Goal: Task Accomplishment & Management: Manage account settings

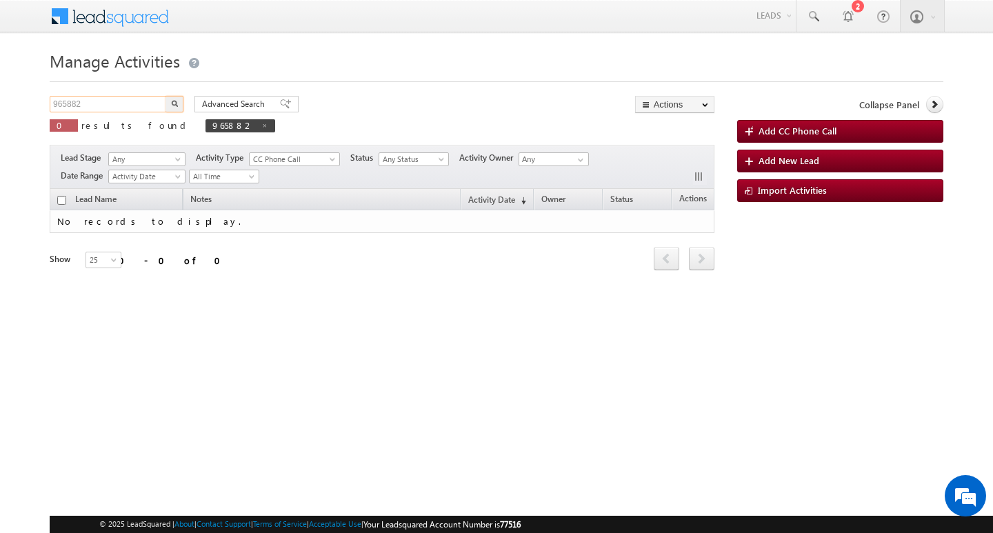
click at [143, 102] on input "965882" at bounding box center [109, 104] width 118 height 17
type input "Search Activities"
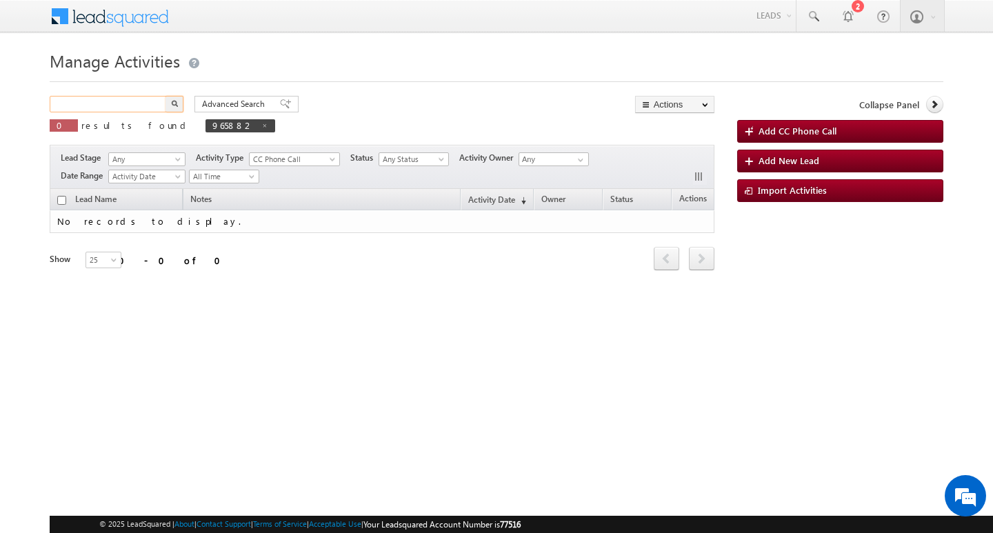
click at [144, 109] on input "text" at bounding box center [109, 104] width 118 height 17
paste input "983457"
type input "983457"
click at [166, 96] on button "button" at bounding box center [175, 104] width 18 height 17
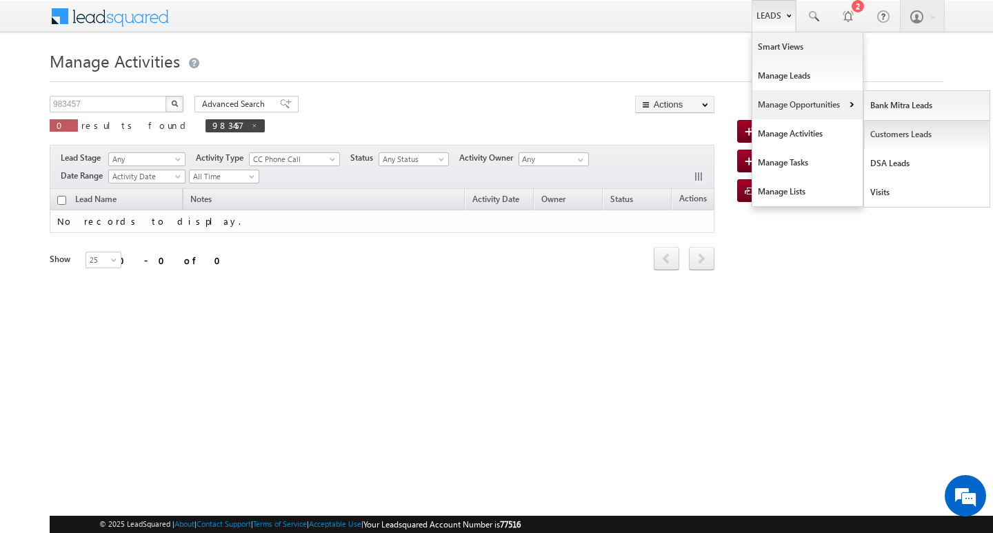
click at [884, 132] on link "Customers Leads" at bounding box center [927, 134] width 126 height 29
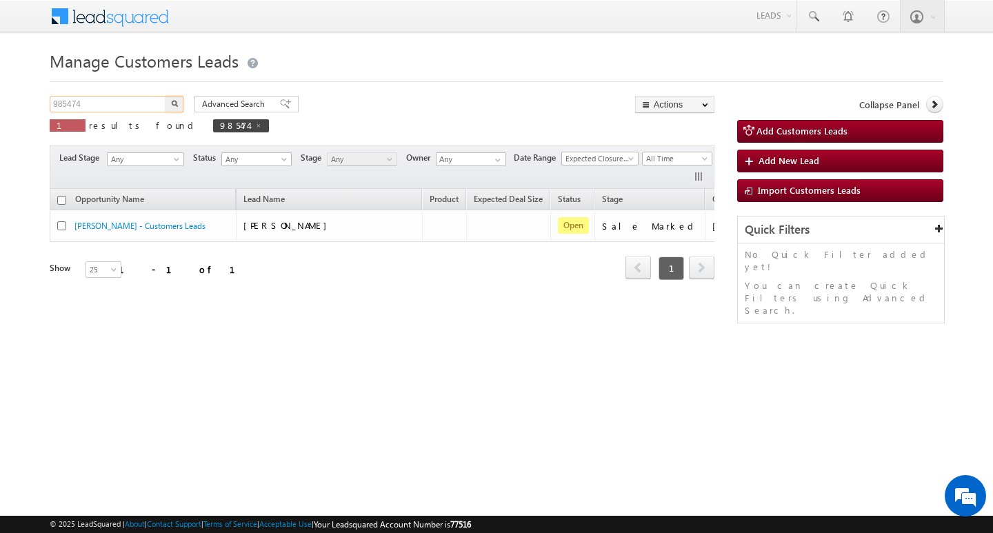
click at [125, 97] on input "985474" at bounding box center [109, 104] width 118 height 17
paste input "983457"
type input "983457"
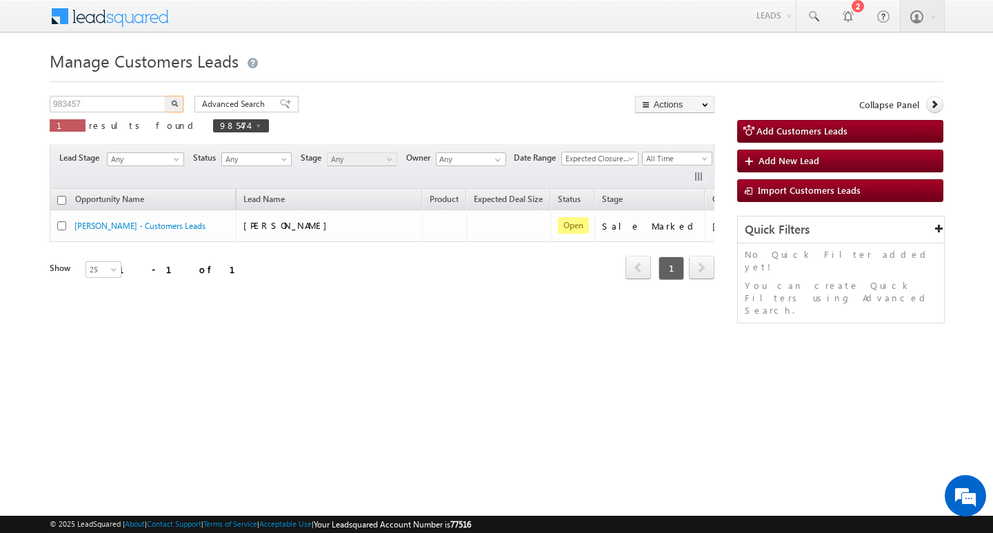
click at [166, 96] on button "button" at bounding box center [175, 104] width 18 height 17
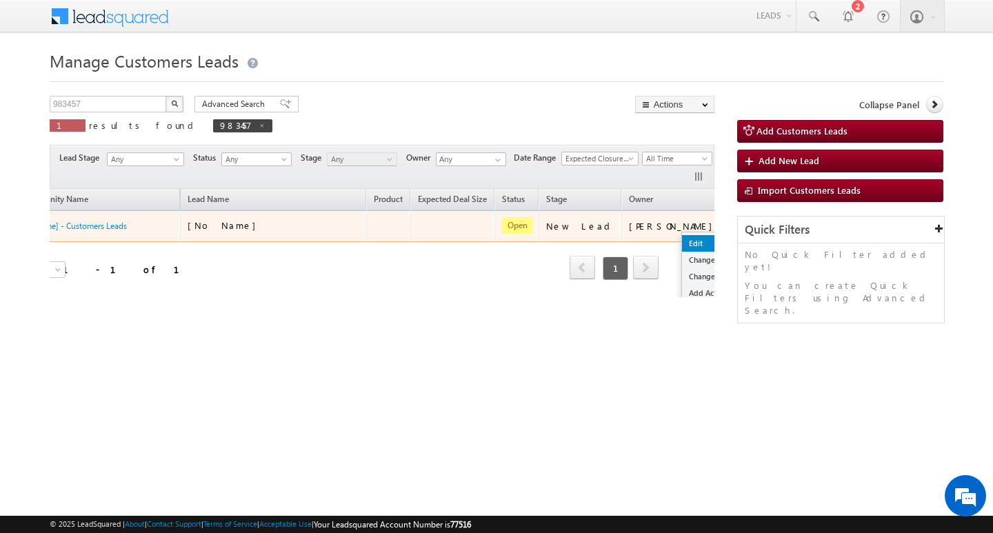
click at [682, 237] on link "Edit" at bounding box center [716, 243] width 69 height 17
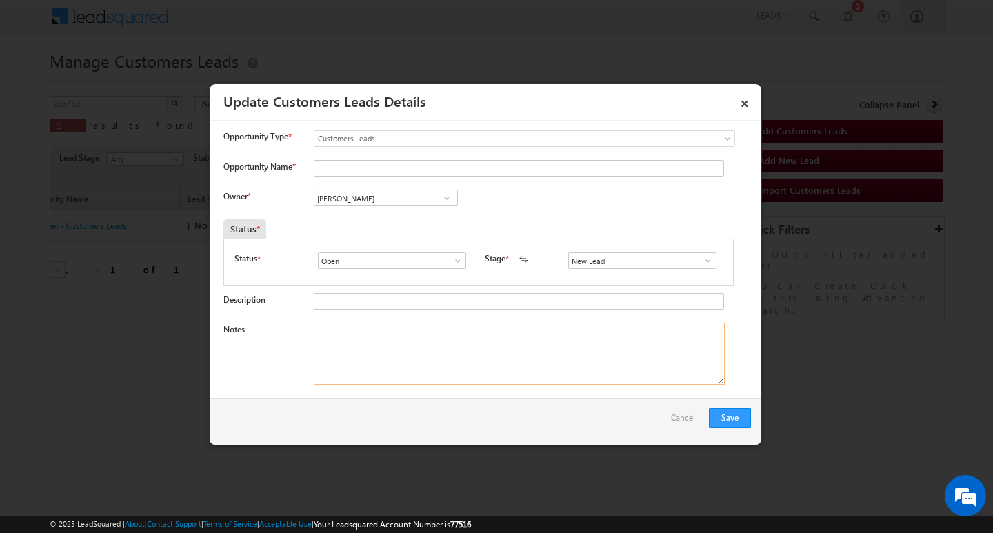
scroll to position [0, 0]
click at [532, 348] on textarea "Notes" at bounding box center [519, 354] width 411 height 62
click at [706, 261] on span at bounding box center [708, 260] width 14 height 11
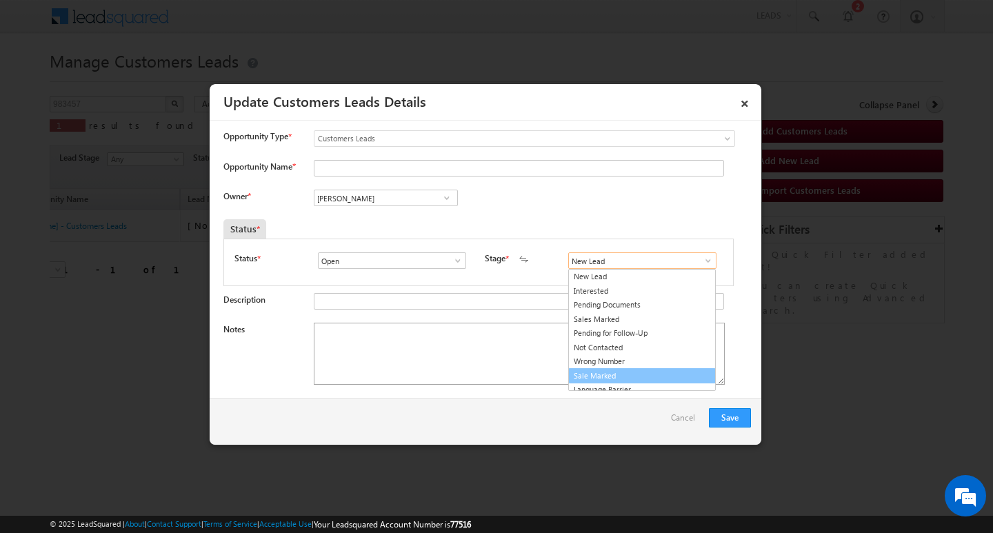
drag, startPoint x: 672, startPoint y: 372, endPoint x: 565, endPoint y: 369, distance: 106.2
click at [671, 372] on link "Sale Marked" at bounding box center [642, 376] width 148 height 16
type input "Sale Marked"
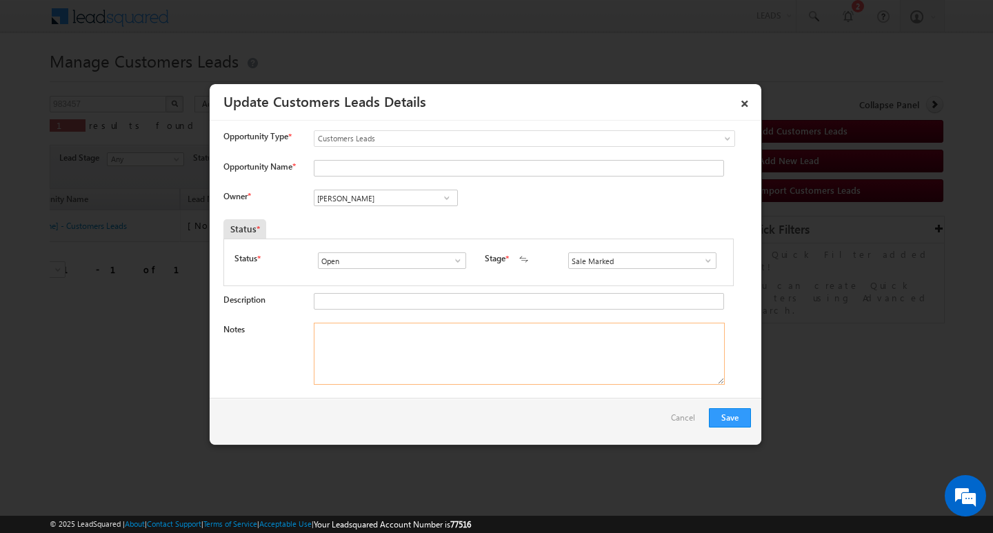
click at [542, 365] on textarea "Notes" at bounding box center [519, 354] width 411 height 62
click at [403, 196] on input "[PERSON_NAME]" at bounding box center [386, 198] width 144 height 17
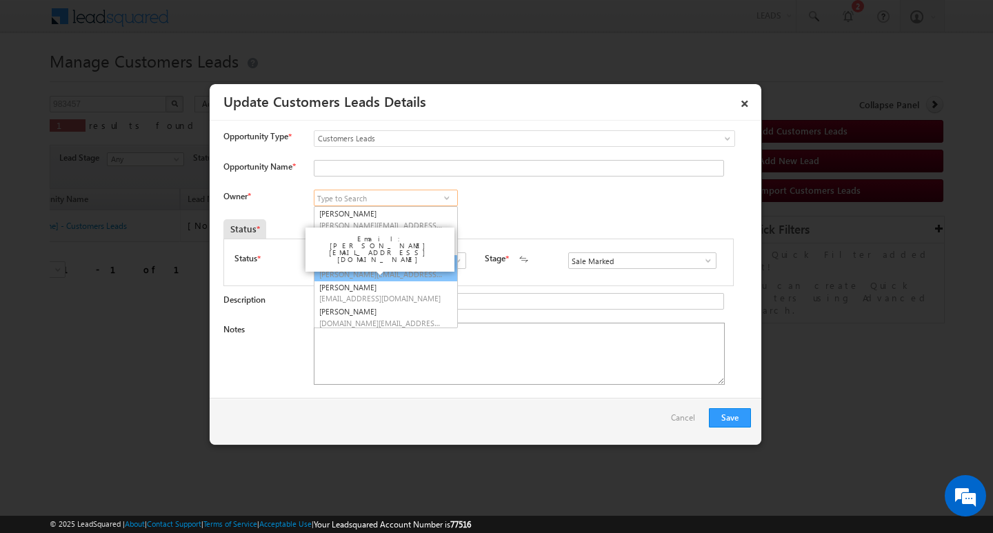
scroll to position [52, 0]
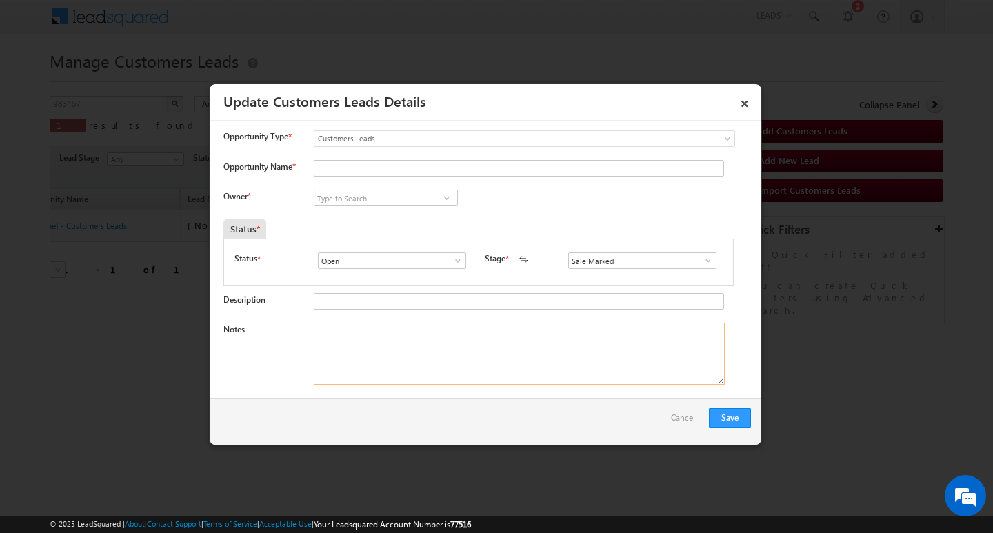
click at [494, 352] on textarea "Notes" at bounding box center [519, 354] width 411 height 62
click at [362, 195] on input at bounding box center [386, 198] width 144 height 17
paste input "[PERSON_NAME]"
type input "[PERSON_NAME]"
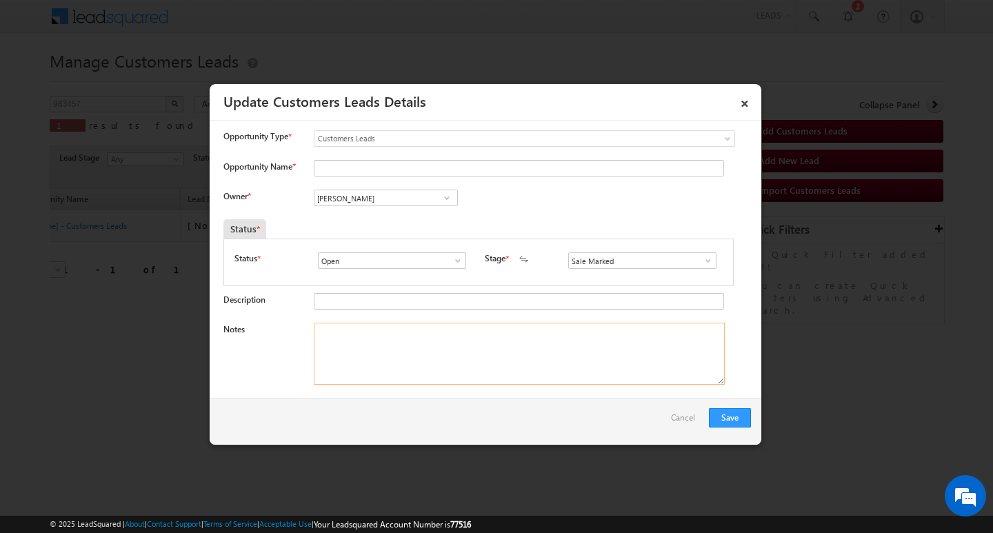
click at [614, 351] on textarea "Notes" at bounding box center [519, 354] width 411 height 62
click at [389, 166] on input "Opportunity Name *" at bounding box center [519, 168] width 410 height 17
click at [404, 172] on input "Opportunity Name *" at bounding box center [519, 168] width 410 height 17
paste input "[PERSON_NAME]"
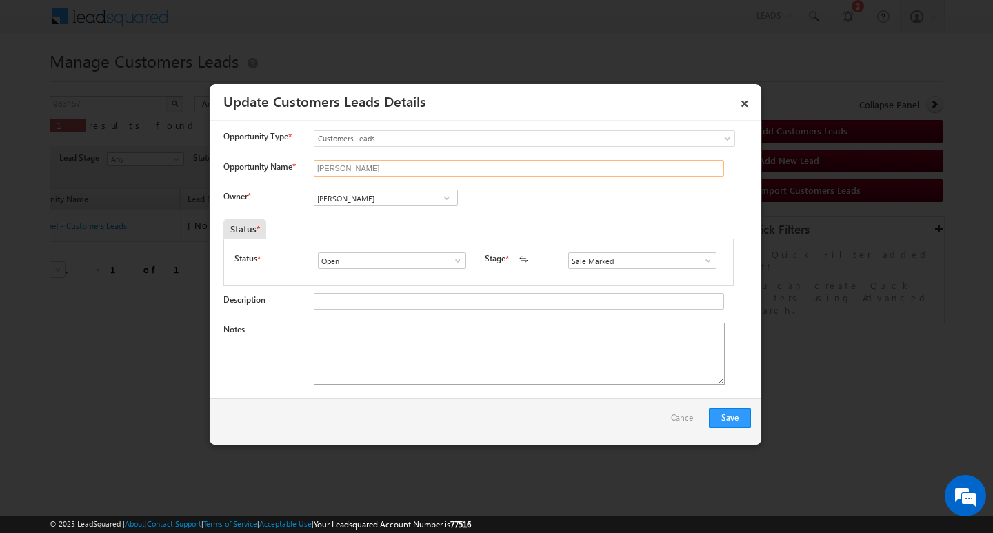
type input "[PERSON_NAME]"
drag, startPoint x: 361, startPoint y: 359, endPoint x: 150, endPoint y: 210, distance: 258.3
click at [361, 359] on textarea "Notes" at bounding box center [519, 354] width 411 height 62
click at [507, 343] on textarea "Notes" at bounding box center [519, 354] width 411 height 62
paste textarea "7L/ LAKH Customer required top-up loan address DEWAS"
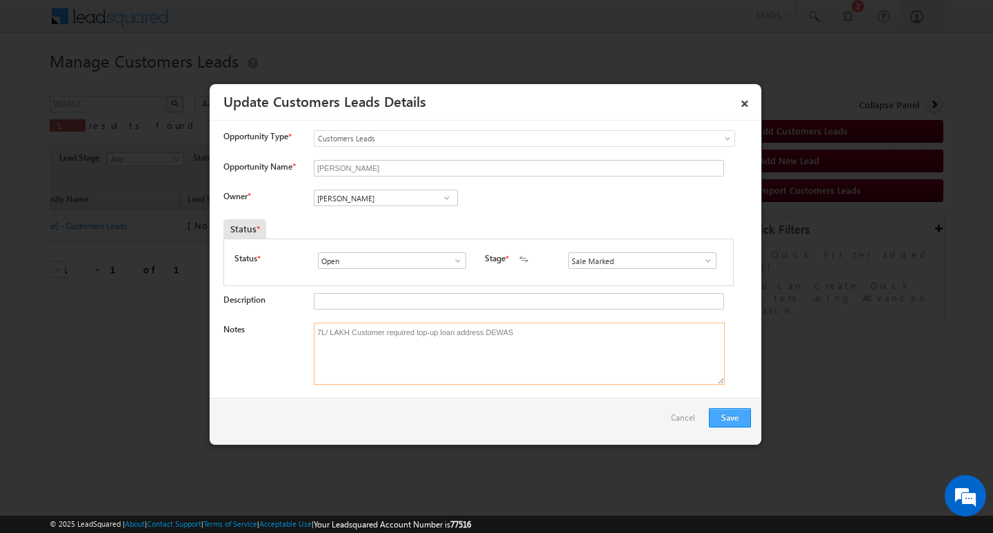
type textarea "7L/ LAKH Customer required top-up loan address DEWAS"
drag, startPoint x: 730, startPoint y: 414, endPoint x: 721, endPoint y: 413, distance: 9.0
click at [721, 413] on button "Save" at bounding box center [730, 417] width 42 height 19
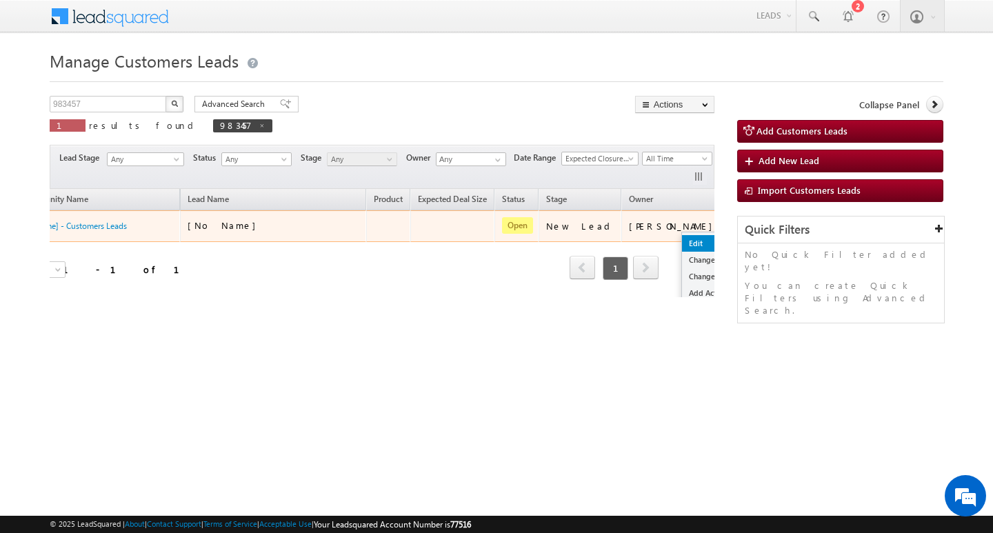
click at [682, 243] on link "Edit" at bounding box center [716, 243] width 69 height 17
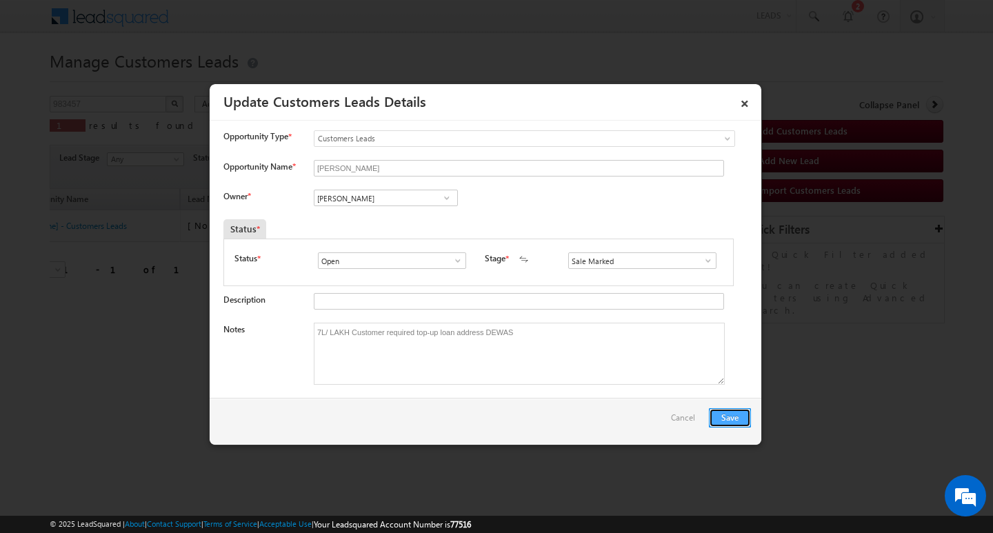
click at [734, 410] on button "Save" at bounding box center [730, 417] width 42 height 19
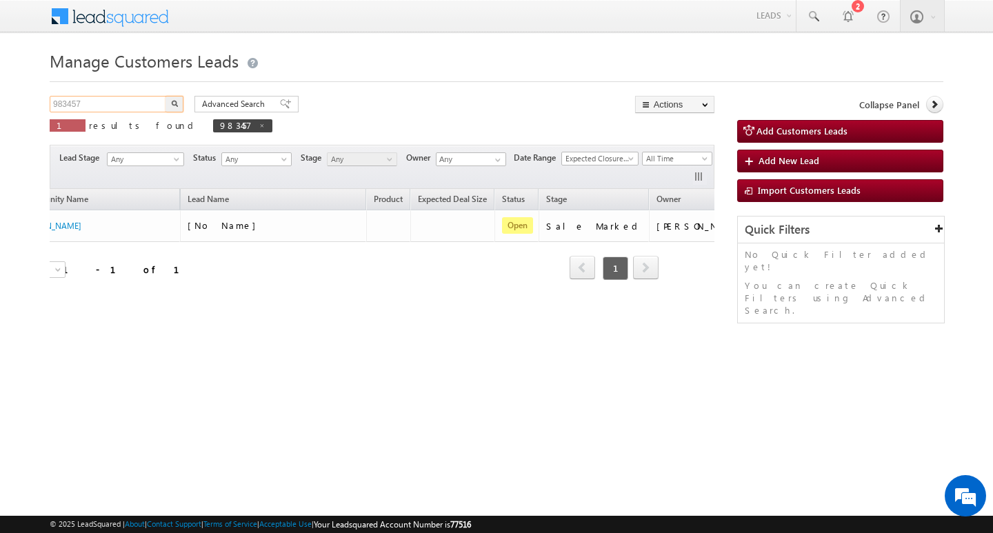
click at [86, 107] on input "983457" at bounding box center [109, 104] width 118 height 17
type input "Search Customers Leads"
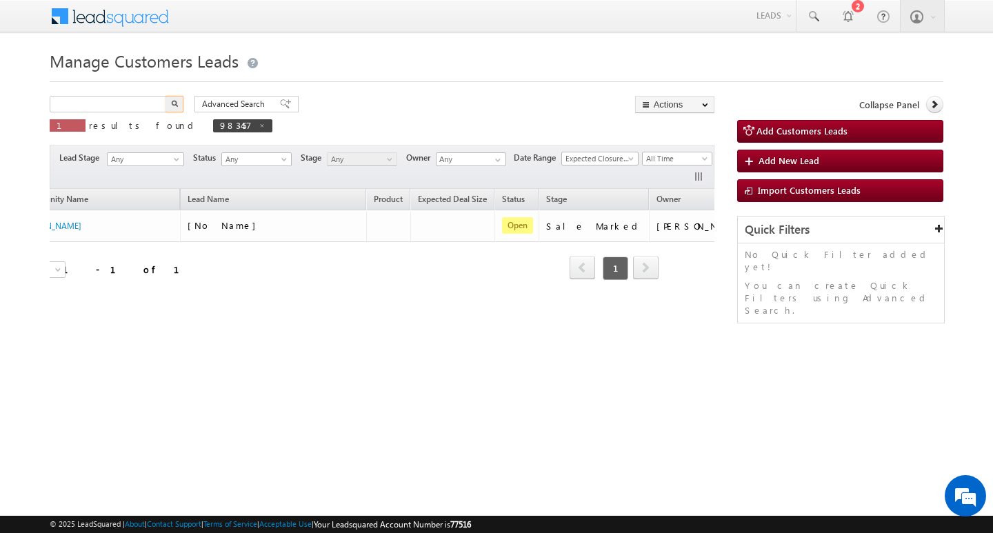
type input "Search Customers Leads"
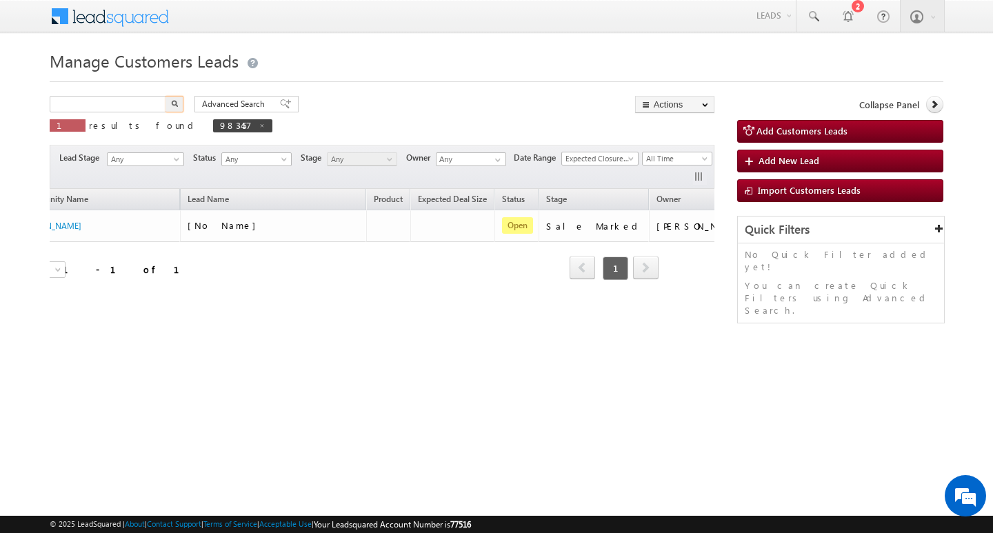
type input "Search Customers Leads"
